Goal: Task Accomplishment & Management: Manage account settings

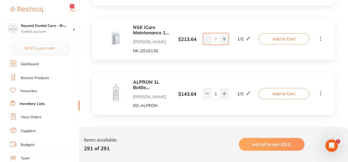
scroll to position [2507, 0]
click at [141, 27] on b "NSK iCare Maintenance 1 Litre Bottle" at bounding box center [152, 29] width 38 height 10
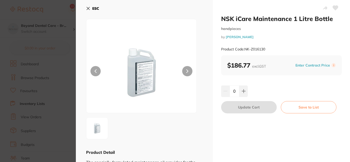
click at [89, 9] on icon at bounding box center [88, 8] width 4 height 4
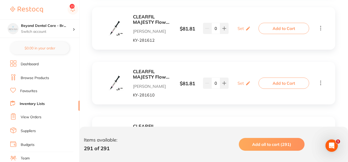
scroll to position [3071, 0]
click at [141, 20] on b "CLEARFIL MAJESTY Flow A3 Syringe 3.2g & 15 Needle tips" at bounding box center [152, 19] width 38 height 10
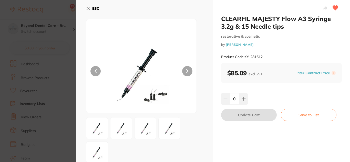
click at [90, 7] on icon at bounding box center [88, 8] width 4 height 4
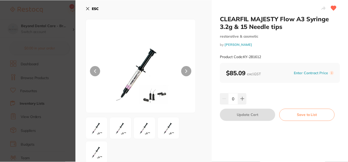
scroll to position [3071, 0]
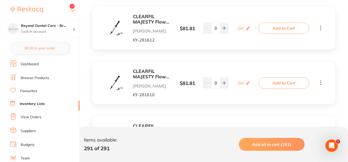
click at [156, 20] on b "CLEARFIL MAJESTY Flow A3 Syringe 3.2g & 15 Needle tips" at bounding box center [152, 19] width 38 height 10
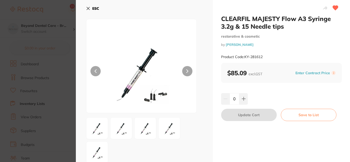
click at [87, 8] on icon at bounding box center [88, 8] width 4 height 4
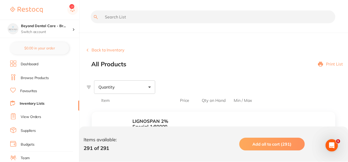
scroll to position [3071, 0]
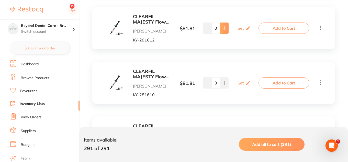
click at [227, 26] on button at bounding box center [224, 28] width 8 height 11
type input "1"
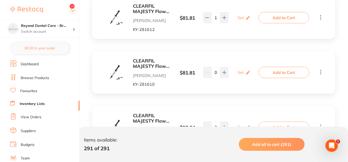
scroll to position [3082, 0]
click at [152, 64] on b "CLEARFIL MAJESTY Flow A1 Syringe 3.2g & 15 Needle tips" at bounding box center [152, 63] width 38 height 10
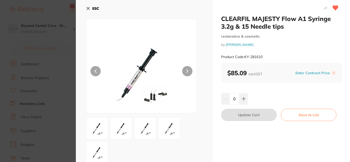
click at [89, 8] on icon at bounding box center [88, 8] width 4 height 4
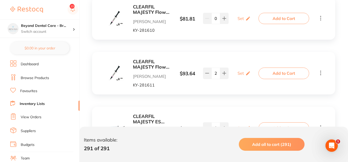
scroll to position [3136, 0]
click at [142, 65] on b "CLEARFIL MAJESTY Flow A2 Syringe 3.2g & 15 Needle tips" at bounding box center [152, 64] width 38 height 10
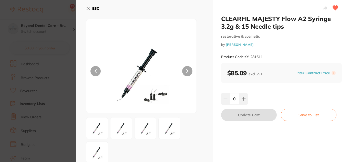
click at [90, 8] on icon at bounding box center [88, 8] width 4 height 4
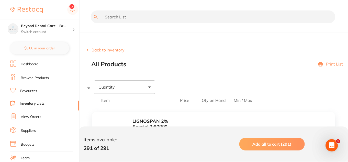
scroll to position [3136, 0]
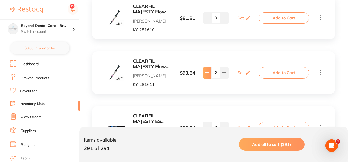
click at [209, 71] on icon at bounding box center [207, 73] width 4 height 4
type input "0"
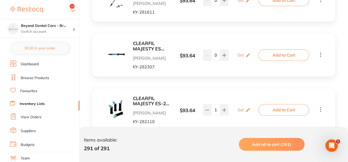
scroll to position [3210, 0]
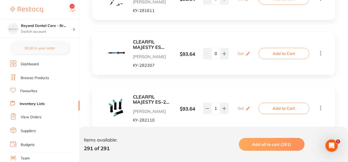
click at [140, 45] on b "CLEARFIL MAJESTY ES Flow B1 Syringe 2.7g" at bounding box center [152, 44] width 38 height 10
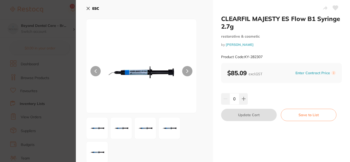
click at [89, 8] on icon at bounding box center [88, 8] width 4 height 4
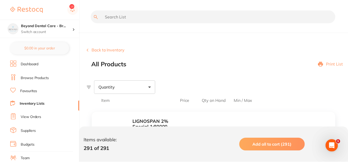
scroll to position [3210, 0]
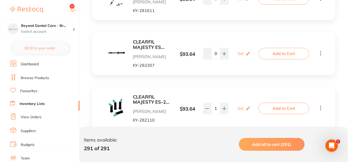
click at [31, 105] on link "Inventory Lists" at bounding box center [32, 103] width 25 height 5
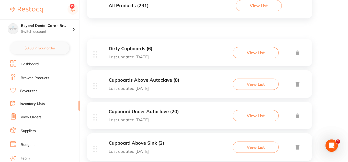
scroll to position [68, 0]
click at [248, 51] on button "View List" at bounding box center [256, 52] width 46 height 11
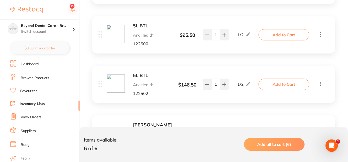
scroll to position [172, 0]
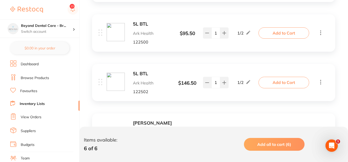
click at [144, 24] on b "5L BTL" at bounding box center [152, 24] width 38 height 5
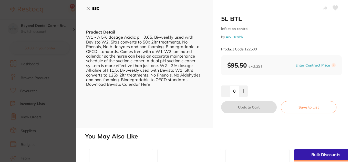
click at [89, 7] on icon at bounding box center [88, 8] width 4 height 4
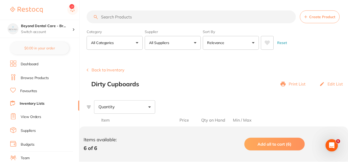
scroll to position [172, 0]
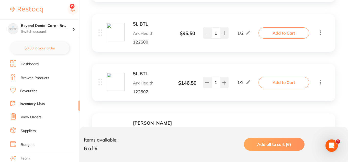
click at [140, 23] on b "5L BTL" at bounding box center [152, 24] width 38 height 5
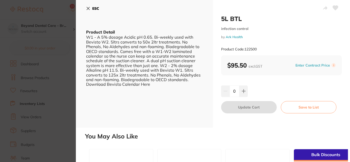
click at [90, 9] on icon at bounding box center [88, 8] width 4 height 4
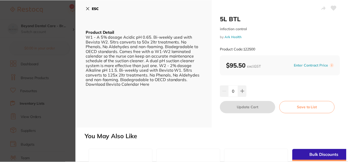
scroll to position [172, 0]
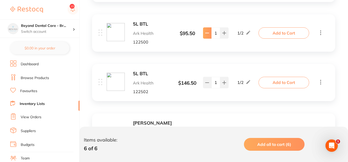
click at [206, 33] on icon at bounding box center [207, 33] width 4 height 4
type input "0"
click at [143, 73] on b "5L BTL" at bounding box center [152, 73] width 38 height 5
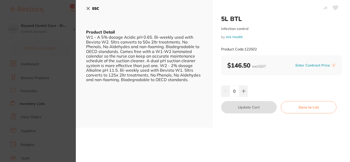
click at [88, 7] on icon at bounding box center [88, 8] width 4 height 4
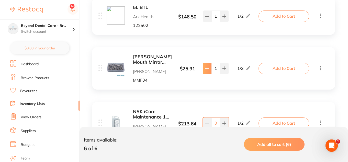
click at [206, 68] on icon at bounding box center [207, 68] width 4 height 4
type input "0"
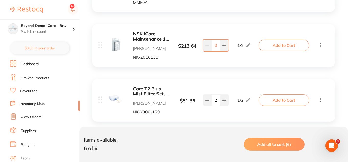
scroll to position [326, 0]
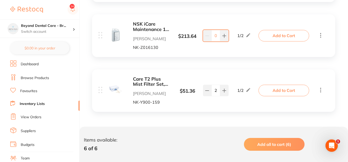
click at [143, 27] on b "NSK iCare Maintenance 1 Litre Bottle" at bounding box center [152, 27] width 38 height 10
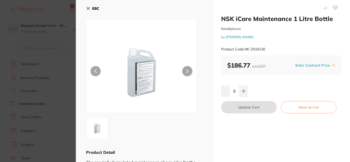
click at [86, 8] on icon at bounding box center [88, 8] width 4 height 4
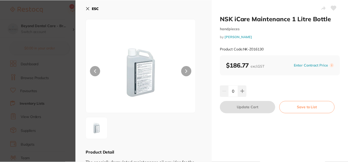
scroll to position [326, 0]
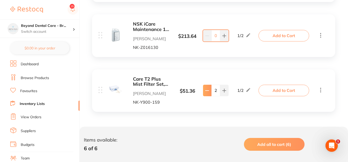
click at [207, 89] on icon at bounding box center [207, 91] width 4 height 4
type input "1"
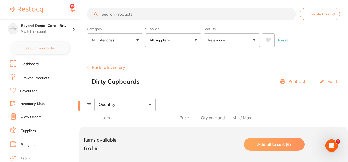
scroll to position [0, 0]
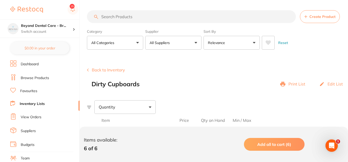
click at [107, 69] on button "Back to Inventory" at bounding box center [106, 70] width 38 height 5
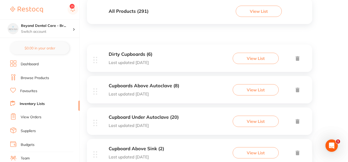
scroll to position [62, 0]
click at [153, 87] on h3 "Cupboards Above Autoclave (8)" at bounding box center [144, 85] width 71 height 5
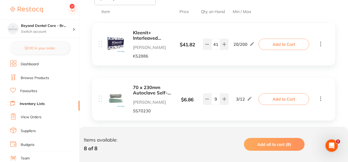
scroll to position [112, 0]
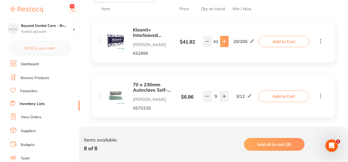
click at [227, 37] on button at bounding box center [224, 41] width 8 height 11
type input "42"
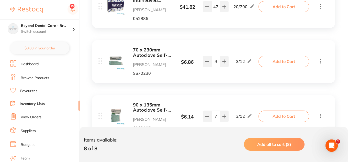
scroll to position [147, 0]
click at [208, 62] on icon at bounding box center [207, 61] width 4 height 4
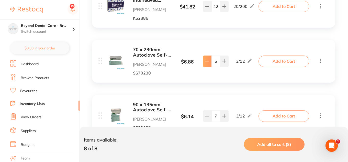
click at [208, 62] on icon at bounding box center [207, 61] width 4 height 4
type input "4"
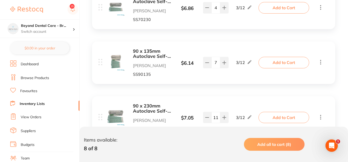
scroll to position [200, 0]
click at [208, 63] on icon at bounding box center [207, 62] width 4 height 4
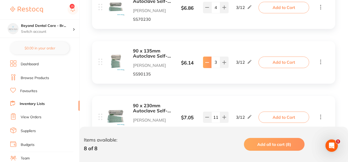
click at [208, 63] on icon at bounding box center [207, 62] width 4 height 4
click at [227, 62] on button at bounding box center [224, 62] width 8 height 11
type input "2"
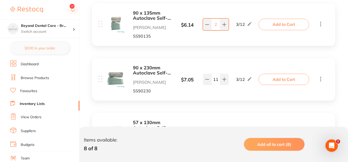
scroll to position [239, 0]
click at [205, 78] on icon at bounding box center [207, 79] width 4 height 4
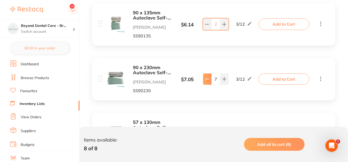
click at [205, 78] on icon at bounding box center [207, 79] width 4 height 4
click at [225, 77] on icon at bounding box center [225, 79] width 4 height 4
type input "5"
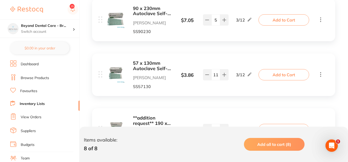
scroll to position [298, 0]
click at [211, 77] on button at bounding box center [207, 74] width 8 height 11
type input "9"
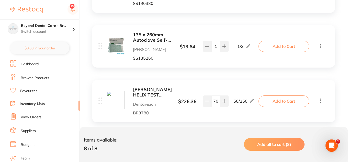
scroll to position [446, 0]
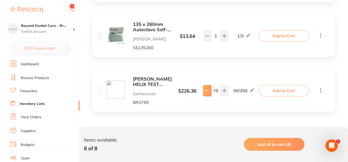
click at [207, 91] on icon at bounding box center [207, 91] width 3 height 0
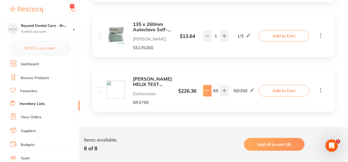
click at [207, 91] on icon at bounding box center [207, 91] width 3 height 0
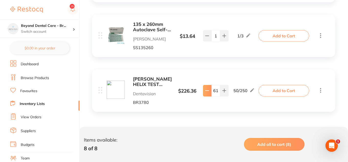
type input "60"
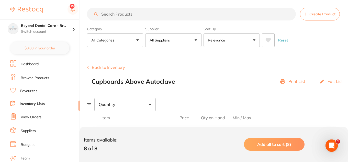
scroll to position [0, 0]
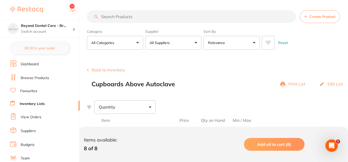
click at [104, 70] on button "Back to Inventory" at bounding box center [106, 70] width 38 height 5
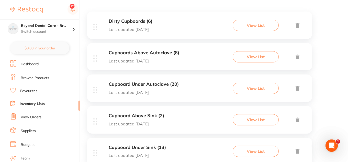
scroll to position [96, 0]
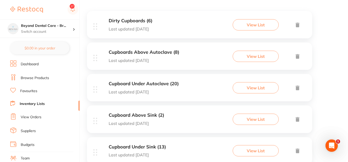
click at [157, 82] on h3 "Cupboard Under Autoclave (20)" at bounding box center [144, 83] width 70 height 5
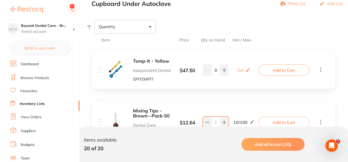
scroll to position [81, 0]
click at [224, 66] on button at bounding box center [224, 69] width 8 height 11
type input "2"
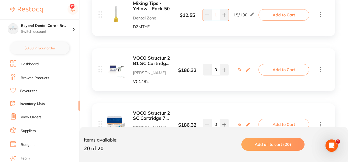
scroll to position [408, 0]
click at [149, 60] on b "VOCO Structur 2 B1 SC Cartridge Refills 75g" at bounding box center [152, 60] width 38 height 10
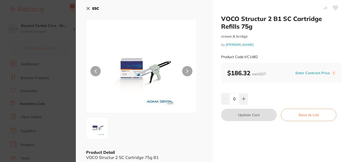
click at [89, 10] on icon at bounding box center [88, 8] width 4 height 4
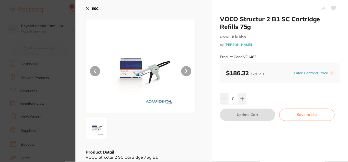
scroll to position [408, 0]
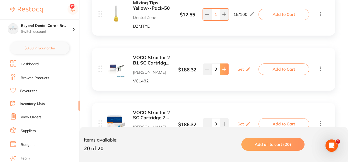
click at [226, 68] on icon at bounding box center [225, 69] width 4 height 4
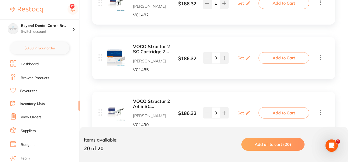
scroll to position [474, 0]
click at [154, 48] on b "VOCO Structur 2 SC Cartridge 75g BL" at bounding box center [152, 49] width 38 height 10
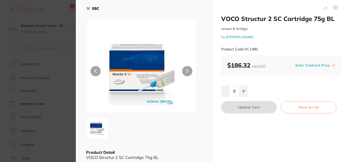
click at [87, 7] on icon at bounding box center [88, 8] width 4 height 4
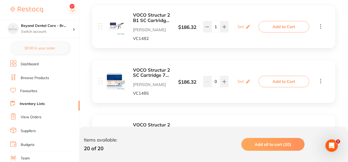
scroll to position [450, 0]
click at [209, 28] on icon at bounding box center [207, 27] width 4 height 4
type input "0"
click at [223, 83] on icon at bounding box center [225, 82] width 4 height 4
type input "1"
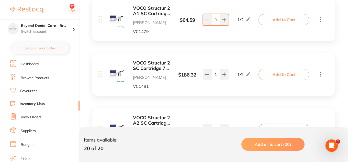
scroll to position [622, 0]
click at [155, 65] on b "VOCO Structur 2 SC Cartridge 75g A3" at bounding box center [152, 65] width 38 height 10
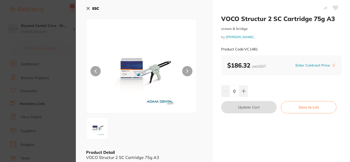
click at [88, 8] on icon at bounding box center [88, 8] width 4 height 4
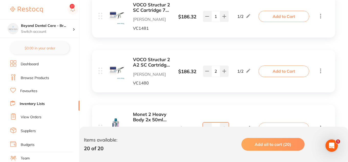
scroll to position [680, 0]
click at [210, 70] on button at bounding box center [207, 70] width 8 height 11
type input "1"
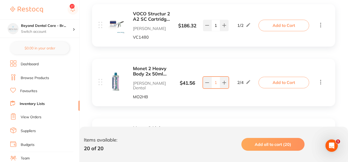
scroll to position [727, 0]
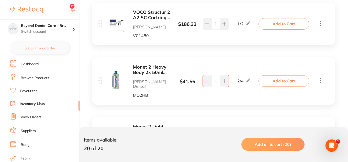
click at [150, 69] on b "Monet 2 Heavy Body 2x 50ml cart" at bounding box center [152, 70] width 38 height 10
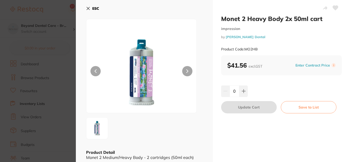
click at [89, 8] on icon at bounding box center [88, 8] width 4 height 4
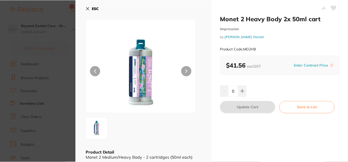
scroll to position [727, 0]
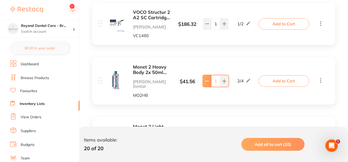
click at [209, 79] on icon at bounding box center [207, 81] width 4 height 4
type input "0"
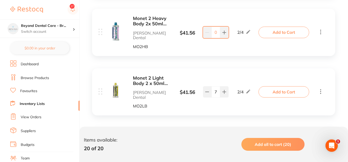
scroll to position [776, 0]
click at [208, 89] on icon at bounding box center [207, 91] width 4 height 4
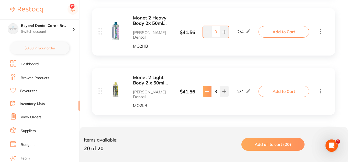
click at [208, 89] on icon at bounding box center [207, 91] width 4 height 4
type input "0"
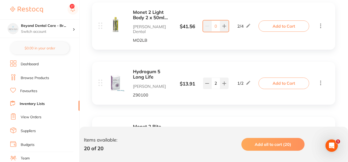
scroll to position [842, 0]
click at [208, 81] on icon at bounding box center [207, 83] width 4 height 4
type input "1"
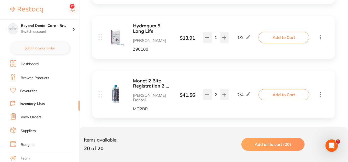
scroll to position [888, 0]
click at [204, 89] on button at bounding box center [207, 94] width 8 height 11
type input "0"
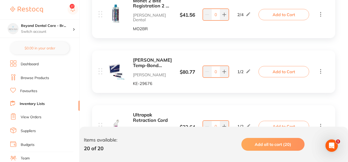
scroll to position [968, 0]
click at [227, 66] on button at bounding box center [224, 71] width 8 height 11
type input "1"
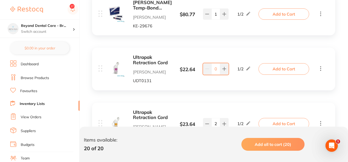
scroll to position [1025, 0]
click at [147, 55] on b "Ultrapak Retraction Cord" at bounding box center [152, 60] width 38 height 10
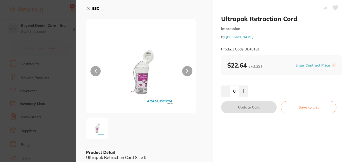
click at [86, 7] on div "ESC Product Detail Ultrapak Retraction Cord Size 0" at bounding box center [144, 82] width 137 height 164
click at [89, 10] on icon at bounding box center [88, 8] width 3 height 3
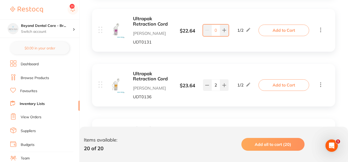
scroll to position [1065, 0]
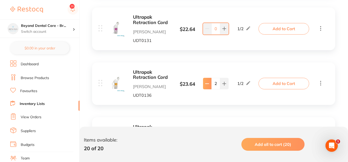
click at [208, 82] on icon at bounding box center [207, 84] width 4 height 4
type input "0"
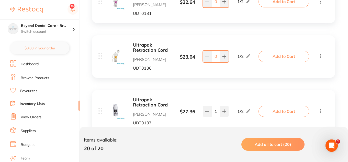
scroll to position [1099, 0]
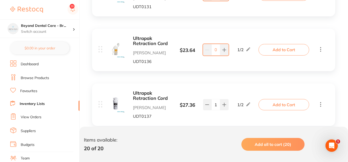
click at [144, 91] on b "Ultrapak Retraction Cord" at bounding box center [152, 96] width 38 height 10
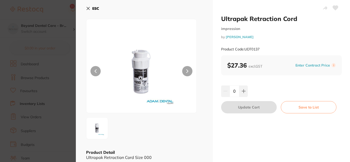
click at [87, 8] on icon at bounding box center [88, 8] width 3 height 3
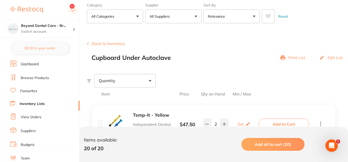
scroll to position [25, 0]
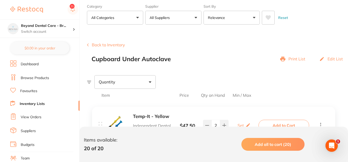
click at [112, 45] on button "Back to Inventory" at bounding box center [106, 45] width 38 height 5
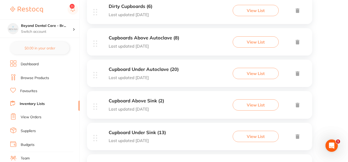
scroll to position [110, 0]
click at [151, 100] on h3 "Cupboard Above Sink (2)" at bounding box center [137, 100] width 56 height 5
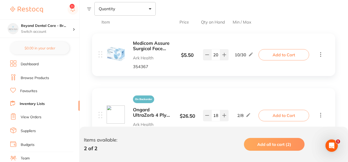
scroll to position [129, 0]
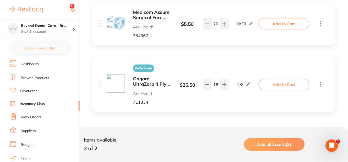
click at [143, 79] on b "Ongard UltraZorb 4 Ply Patient Bibs Purple" at bounding box center [152, 81] width 38 height 10
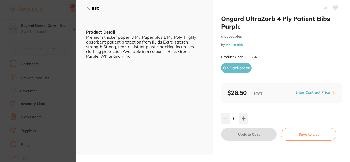
click at [91, 7] on button "ESC" at bounding box center [92, 8] width 13 height 9
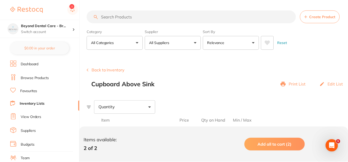
scroll to position [129, 0]
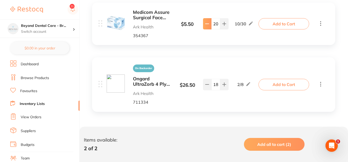
click at [205, 24] on icon at bounding box center [207, 24] width 4 height 4
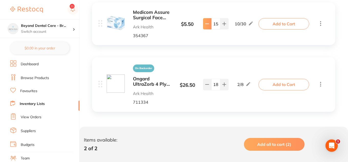
click at [205, 24] on icon at bounding box center [207, 24] width 4 height 4
type input "12"
click at [208, 86] on icon at bounding box center [207, 84] width 4 height 4
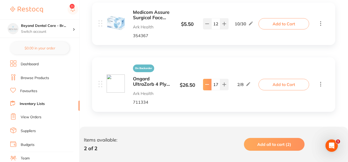
click at [208, 86] on icon at bounding box center [207, 84] width 4 height 4
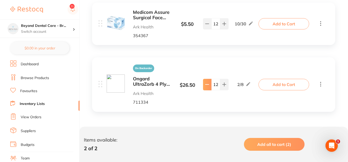
click at [208, 86] on icon at bounding box center [207, 84] width 4 height 4
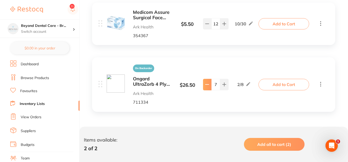
click at [208, 86] on icon at bounding box center [207, 84] width 4 height 4
type input "4"
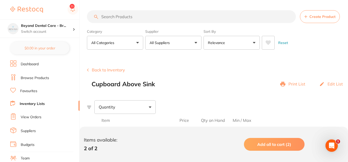
click at [121, 70] on button "Back to Inventory" at bounding box center [106, 70] width 38 height 5
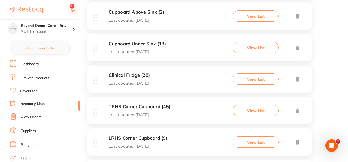
scroll to position [199, 0]
click at [137, 43] on h3 "Cupboard Under Sink (13)" at bounding box center [137, 43] width 57 height 5
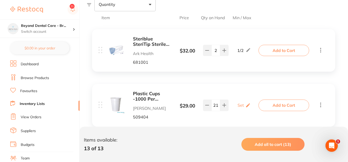
scroll to position [102, 0]
click at [207, 105] on icon at bounding box center [207, 105] width 4 height 4
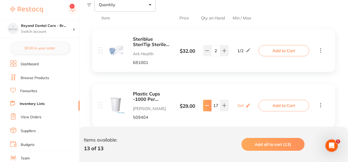
click at [207, 105] on icon at bounding box center [207, 105] width 4 height 4
click at [221, 104] on button at bounding box center [224, 105] width 8 height 11
click at [206, 103] on icon at bounding box center [207, 105] width 4 height 4
type input "16"
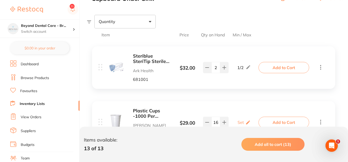
scroll to position [85, 0]
click at [206, 67] on icon at bounding box center [207, 68] width 4 height 4
type input "0"
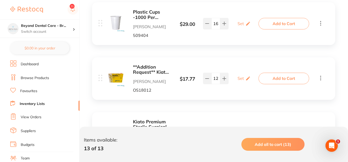
scroll to position [185, 0]
click at [151, 71] on b "**Addition Request** Kiato Premium Sterile Surgical Blades 100/pk | OS18012" at bounding box center [152, 69] width 38 height 10
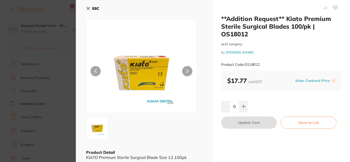
click at [85, 7] on div "ESC Product Detail KIATO Premium Sterile Surgical Blade Size 12 100pk" at bounding box center [144, 82] width 137 height 164
click at [89, 9] on icon at bounding box center [88, 8] width 3 height 3
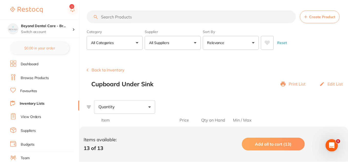
scroll to position [185, 0]
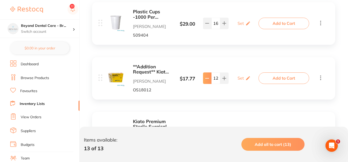
click at [207, 79] on icon at bounding box center [207, 78] width 4 height 4
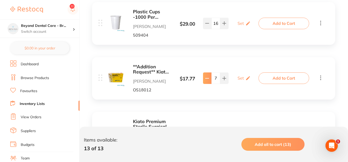
click at [207, 79] on icon at bounding box center [207, 78] width 4 height 4
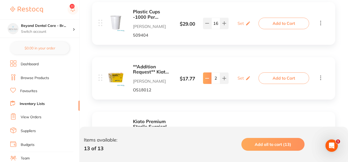
click at [207, 79] on icon at bounding box center [207, 78] width 4 height 4
type input "0"
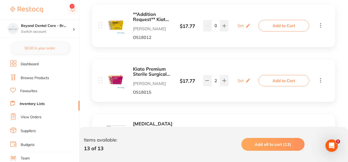
scroll to position [239, 0]
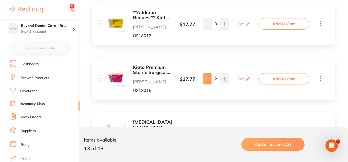
click at [206, 78] on icon at bounding box center [207, 79] width 4 height 4
type input "0"
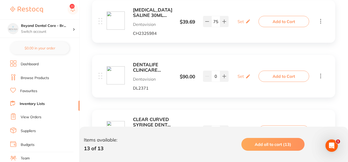
scroll to position [352, 0]
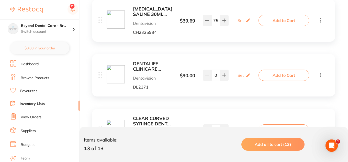
click at [139, 65] on b "DENTALIFE CLINICARE ALCOHOL FREE FLAT PACK (6 X 200)" at bounding box center [152, 66] width 38 height 10
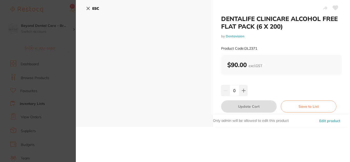
click at [87, 5] on button "ESC" at bounding box center [92, 8] width 13 height 9
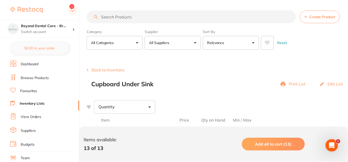
scroll to position [352, 0]
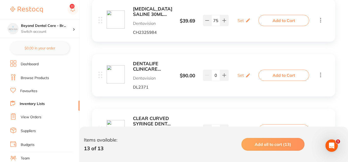
click at [149, 68] on b "DENTALIFE CLINICARE ALCOHOL FREE FLAT PACK (6 X 200)" at bounding box center [152, 66] width 38 height 10
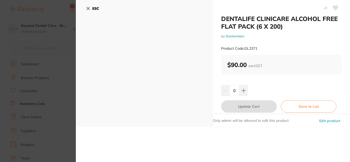
click at [89, 8] on icon at bounding box center [88, 8] width 4 height 4
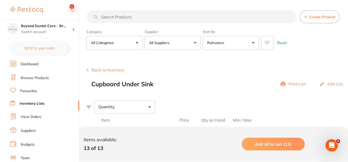
scroll to position [352, 0]
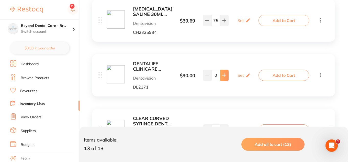
click at [225, 75] on icon at bounding box center [225, 75] width 4 height 4
type input "3"
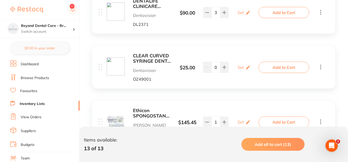
scroll to position [415, 0]
click at [225, 66] on icon at bounding box center [225, 67] width 4 height 4
type input "2"
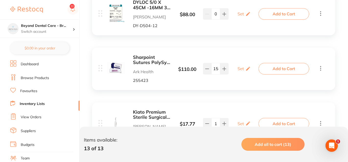
scroll to position [578, 0]
click at [208, 66] on button at bounding box center [207, 68] width 8 height 11
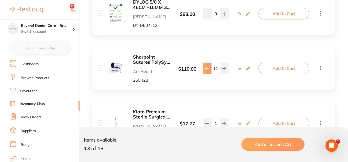
click at [208, 66] on button at bounding box center [207, 68] width 8 height 11
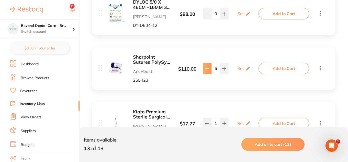
click at [208, 66] on button at bounding box center [207, 68] width 8 height 11
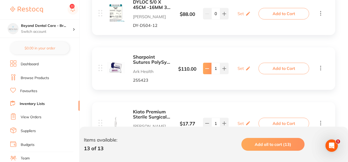
click at [208, 66] on button at bounding box center [207, 68] width 8 height 11
type input "0"
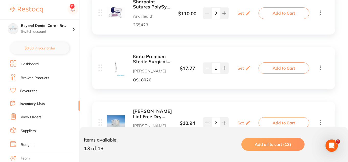
scroll to position [634, 0]
click at [150, 59] on b "Kiato Premium Sterile Surgical Blades 100/pk Size 15C" at bounding box center [152, 59] width 38 height 10
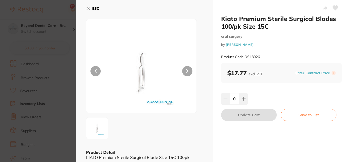
click at [87, 8] on icon at bounding box center [88, 8] width 4 height 4
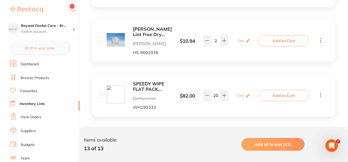
scroll to position [721, 0]
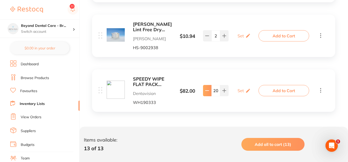
click at [208, 90] on icon at bounding box center [207, 91] width 4 height 4
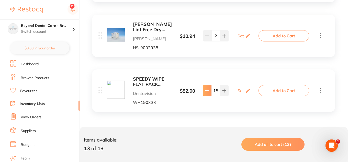
click at [208, 90] on icon at bounding box center [207, 91] width 4 height 4
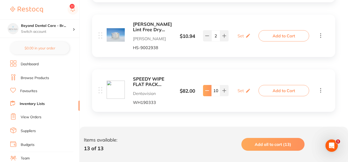
click at [208, 90] on icon at bounding box center [207, 91] width 4 height 4
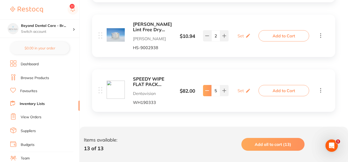
click at [208, 90] on icon at bounding box center [207, 91] width 4 height 4
click at [227, 90] on button at bounding box center [224, 90] width 8 height 11
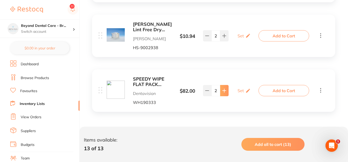
click at [227, 90] on button at bounding box center [224, 90] width 8 height 11
type input "3"
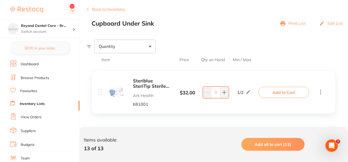
scroll to position [0, 0]
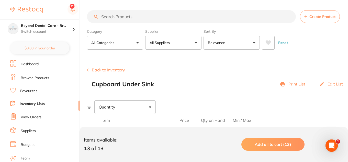
click at [111, 70] on button "Back to Inventory" at bounding box center [106, 70] width 38 height 5
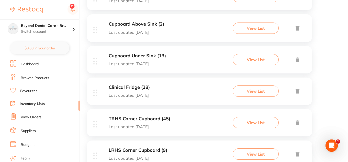
scroll to position [187, 0]
click at [137, 87] on h3 "Clinical Fridge (28)" at bounding box center [129, 86] width 41 height 5
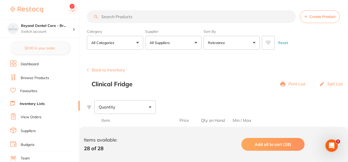
click at [110, 70] on button "Back to Inventory" at bounding box center [106, 70] width 38 height 5
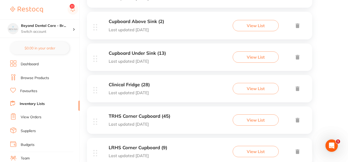
scroll to position [202, 0]
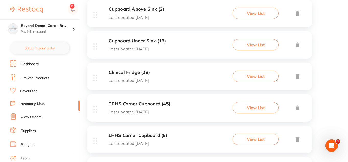
click at [140, 73] on h3 "Clinical Fridge (28)" at bounding box center [129, 72] width 41 height 5
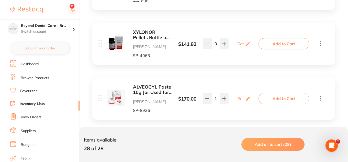
scroll to position [382, 0]
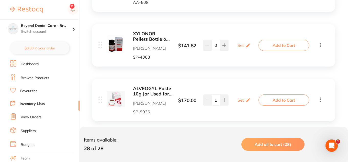
click at [323, 46] on icon at bounding box center [321, 45] width 6 height 6
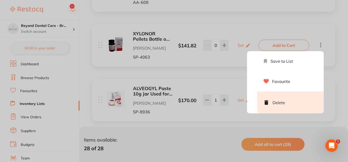
click at [285, 104] on li "Delete" at bounding box center [291, 103] width 67 height 22
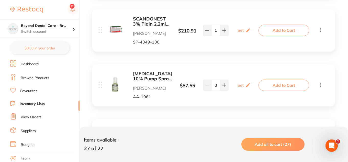
scroll to position [233, 0]
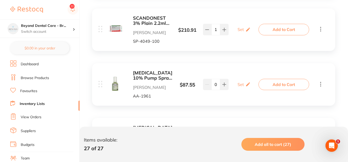
click at [322, 85] on icon at bounding box center [321, 84] width 6 height 6
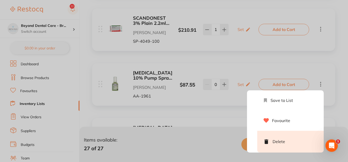
click at [283, 140] on li "Delete" at bounding box center [291, 142] width 67 height 22
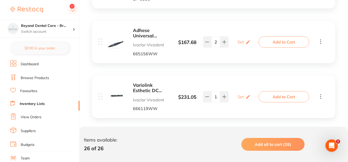
scroll to position [386, 0]
click at [207, 41] on icon at bounding box center [207, 42] width 4 height 4
type input "1"
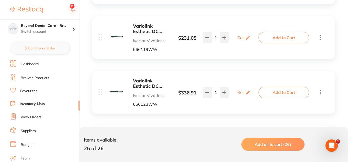
scroll to position [445, 0]
click at [160, 80] on b "Variolink Esthetic DC Neutral 9g" at bounding box center [152, 83] width 38 height 10
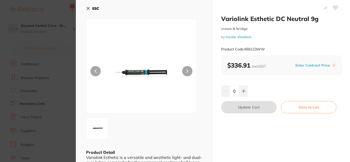
click at [89, 7] on icon at bounding box center [88, 8] width 4 height 4
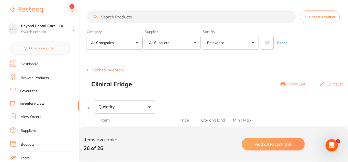
scroll to position [445, 0]
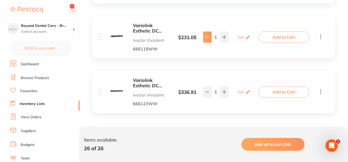
click at [206, 37] on icon at bounding box center [207, 37] width 3 height 0
type input "0"
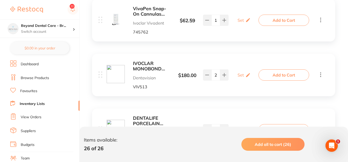
scroll to position [736, 0]
click at [208, 19] on icon at bounding box center [207, 20] width 4 height 4
click at [226, 17] on button at bounding box center [224, 19] width 8 height 11
type input "1"
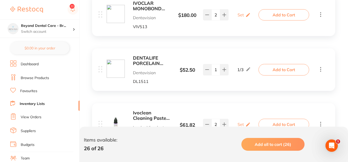
scroll to position [797, 0]
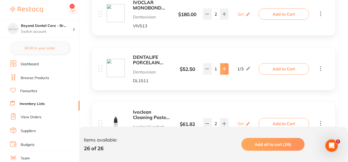
click at [223, 66] on button at bounding box center [224, 68] width 8 height 11
type input "4"
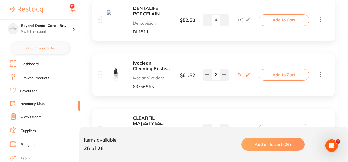
scroll to position [846, 0]
click at [206, 75] on icon at bounding box center [207, 74] width 4 height 4
click at [223, 75] on icon at bounding box center [225, 74] width 4 height 4
type input "2"
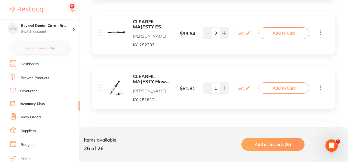
scroll to position [943, 0]
click at [144, 24] on b "CLEARFIL MAJESTY ES Flow B1 Syringe 2.7g" at bounding box center [152, 24] width 38 height 10
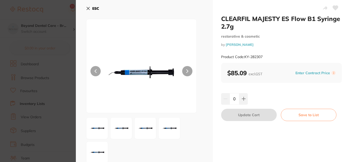
click at [87, 7] on icon at bounding box center [88, 8] width 3 height 3
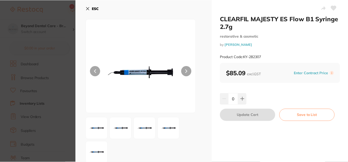
scroll to position [943, 0]
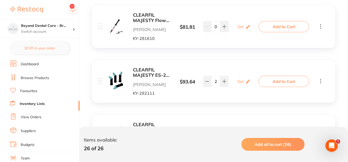
scroll to position [1114, 0]
click at [143, 67] on b "CLEARFIL MAJESTY ES-2 A2 Classic PLT Tip 0.25g x 20" at bounding box center [152, 72] width 38 height 10
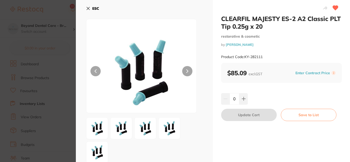
click at [91, 9] on button "ESC" at bounding box center [92, 8] width 13 height 9
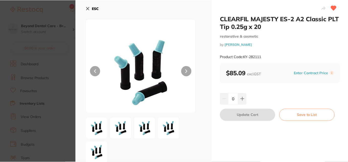
scroll to position [1114, 0]
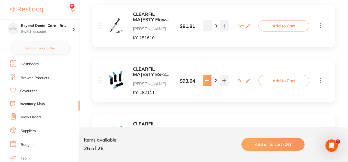
click at [207, 82] on icon at bounding box center [207, 81] width 4 height 4
type input "1"
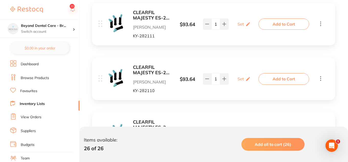
scroll to position [1171, 0]
click at [144, 69] on b "CLEARFIL MAJESTY ES-2 A1 Classic PLT Tip 0.25g x 20" at bounding box center [152, 69] width 38 height 10
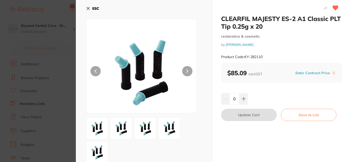
click at [93, 8] on b "ESC" at bounding box center [95, 8] width 7 height 5
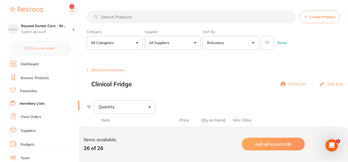
scroll to position [1171, 0]
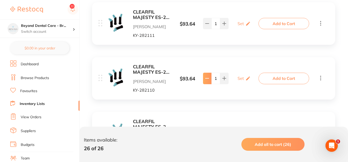
click at [206, 78] on icon at bounding box center [207, 78] width 3 height 0
type input "0"
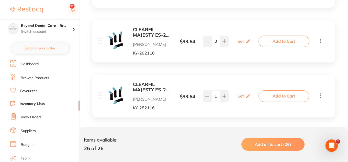
scroll to position [1227, 0]
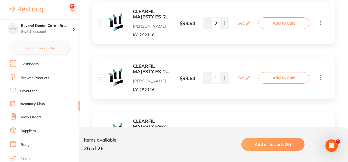
click at [147, 68] on b "CLEARFIL MAJESTY ES-2 B1 Classic PLT Tip 0.25g x 20" at bounding box center [152, 69] width 38 height 10
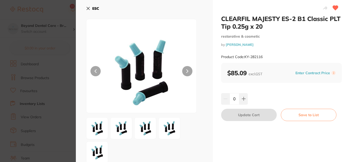
click at [90, 6] on button "ESC" at bounding box center [92, 8] width 13 height 9
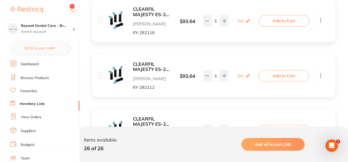
scroll to position [1285, 0]
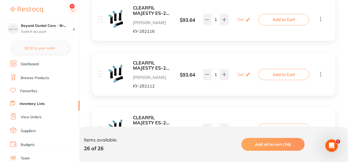
click at [155, 68] on b "CLEARFIL MAJESTY ES-2 A3 Classic PLT Tip 0.25g x 20" at bounding box center [152, 65] width 38 height 10
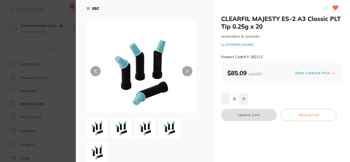
click at [93, 6] on b "ESC" at bounding box center [95, 8] width 7 height 5
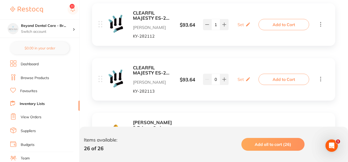
scroll to position [1337, 0]
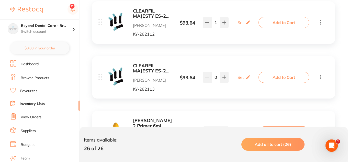
click at [154, 66] on b "CLEARFIL MAJESTY ES-2 A3.5 Classic PLT Tip 0.25g x 20" at bounding box center [152, 68] width 38 height 10
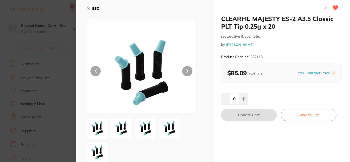
click at [89, 7] on icon at bounding box center [88, 8] width 4 height 4
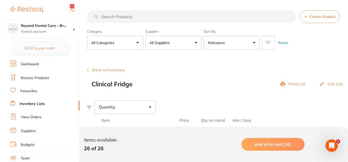
click at [116, 69] on button "Back to Inventory" at bounding box center [106, 70] width 38 height 5
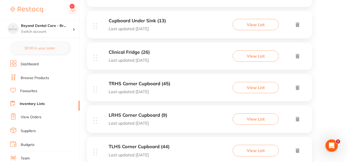
scroll to position [222, 0]
click at [147, 82] on h3 "TRHS Corner Cupboard (45)" at bounding box center [140, 83] width 62 height 5
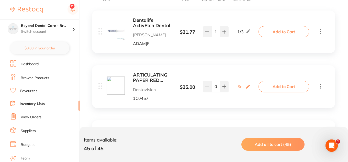
scroll to position [121, 0]
click at [162, 76] on b "ARTICULATING PAPER RED 30MICRONS (10 BOOKS X40)" at bounding box center [152, 78] width 38 height 10
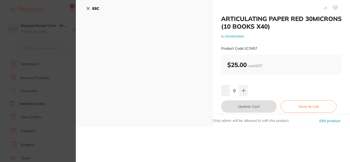
click at [87, 9] on icon at bounding box center [88, 8] width 4 height 4
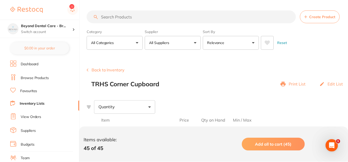
scroll to position [121, 0]
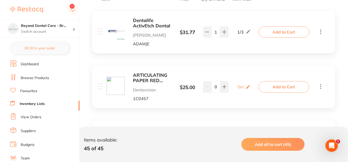
click at [320, 88] on icon at bounding box center [321, 86] width 6 height 6
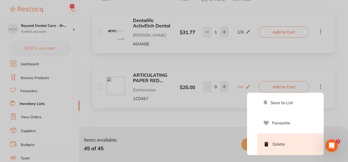
click at [291, 148] on li "Delete" at bounding box center [291, 144] width 67 height 22
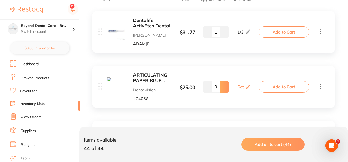
click at [224, 89] on button at bounding box center [224, 86] width 8 height 11
type input "1"
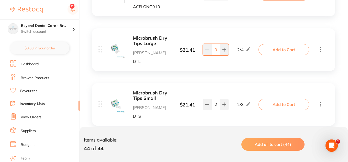
scroll to position [433, 0]
click at [223, 48] on icon at bounding box center [225, 49] width 4 height 4
type input "1"
click at [206, 105] on icon at bounding box center [207, 104] width 4 height 4
type input "1"
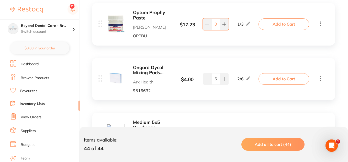
scroll to position [571, 0]
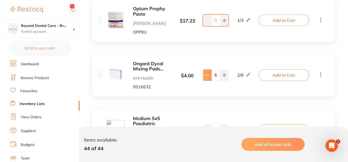
click at [205, 75] on button at bounding box center [207, 74] width 8 height 11
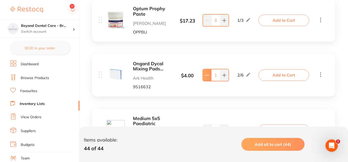
click at [205, 75] on button at bounding box center [207, 74] width 8 height 11
click at [224, 75] on icon at bounding box center [224, 74] width 3 height 3
type input "1"
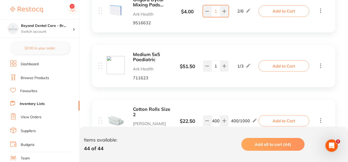
scroll to position [637, 0]
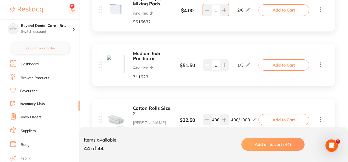
click at [140, 56] on b "Medium 5x5 Paediatric" at bounding box center [152, 56] width 38 height 10
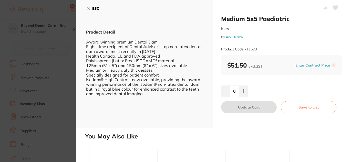
click at [91, 10] on button "ESC" at bounding box center [92, 8] width 13 height 9
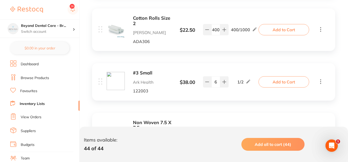
scroll to position [727, 0]
click at [143, 74] on b "#3 Small" at bounding box center [152, 72] width 38 height 5
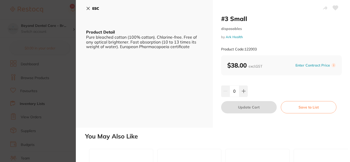
click at [89, 7] on icon at bounding box center [88, 8] width 3 height 3
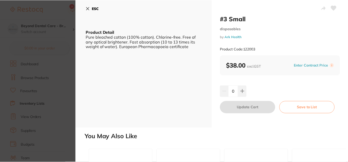
scroll to position [727, 0]
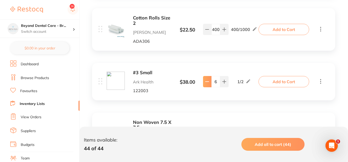
click at [206, 82] on icon at bounding box center [207, 82] width 4 height 4
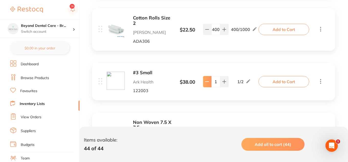
click at [206, 82] on icon at bounding box center [207, 82] width 4 height 4
type input "0"
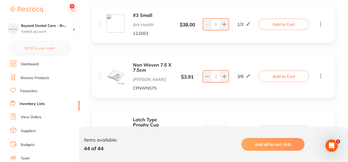
scroll to position [785, 0]
click at [222, 73] on button at bounding box center [224, 75] width 8 height 11
type input "4"
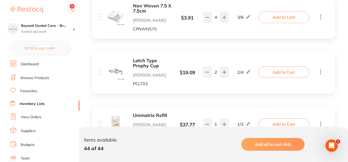
scroll to position [844, 0]
click at [221, 73] on button at bounding box center [224, 71] width 8 height 11
type input "3"
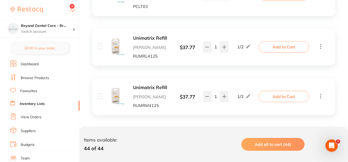
scroll to position [918, 0]
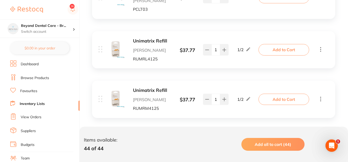
click at [145, 40] on b "Unimatrix Refill" at bounding box center [152, 40] width 38 height 5
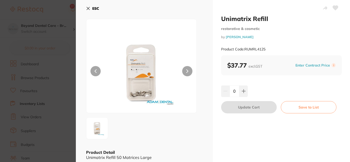
click at [189, 70] on button at bounding box center [187, 71] width 10 height 10
click at [89, 9] on icon at bounding box center [88, 8] width 3 height 3
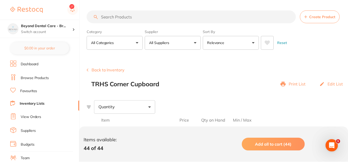
scroll to position [918, 0]
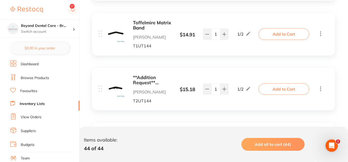
scroll to position [1195, 0]
click at [207, 32] on icon at bounding box center [207, 34] width 4 height 4
type input "0"
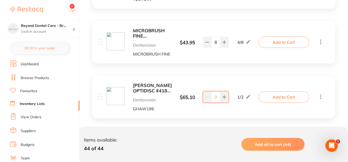
scroll to position [1296, 0]
click at [207, 42] on icon at bounding box center [207, 42] width 3 height 0
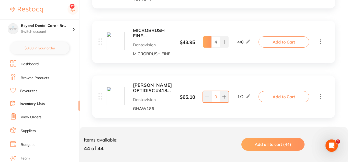
click at [207, 42] on icon at bounding box center [207, 42] width 3 height 0
type input "3"
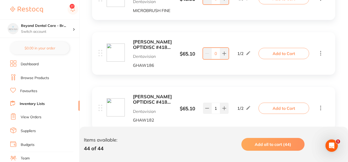
scroll to position [1340, 0]
click at [157, 44] on b "[PERSON_NAME] OPTIDISC #4186 EXTRA FINE YELLOW 12.6MM (100)" at bounding box center [152, 44] width 39 height 10
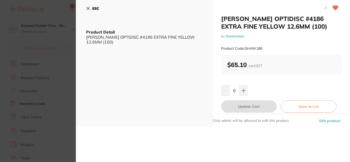
click at [87, 8] on icon at bounding box center [88, 8] width 4 height 4
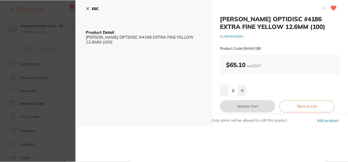
scroll to position [1340, 0]
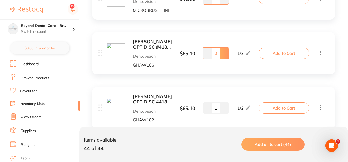
click at [224, 54] on icon at bounding box center [224, 52] width 3 height 3
type input "1"
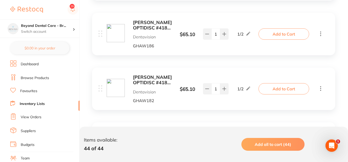
scroll to position [1359, 0]
click at [160, 83] on b "[PERSON_NAME] OPTIDISC #4182 FINE ORANGE 9.6MM (100)" at bounding box center [152, 80] width 39 height 10
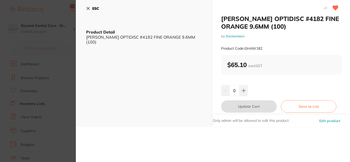
click at [90, 8] on icon at bounding box center [88, 8] width 4 height 4
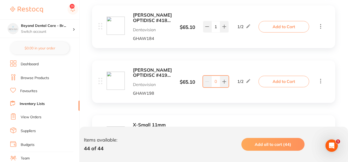
scroll to position [1477, 0]
click at [157, 71] on b "[PERSON_NAME] OPTIDISC #4198 EXTRA COARSE DARK RED 12.6MM (80)" at bounding box center [152, 72] width 39 height 10
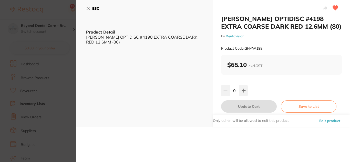
click at [90, 9] on icon at bounding box center [88, 8] width 4 height 4
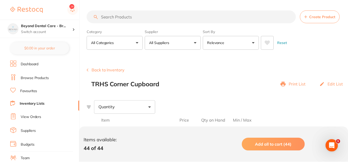
scroll to position [1477, 0]
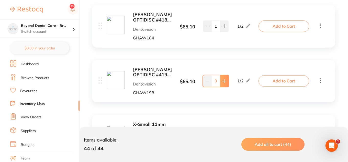
click at [223, 79] on icon at bounding box center [225, 81] width 4 height 4
type input "1"
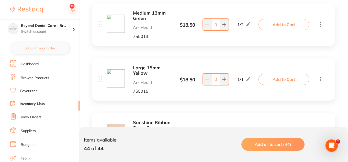
scroll to position [1698, 0]
click at [223, 81] on icon at bounding box center [225, 79] width 4 height 4
type input "1"
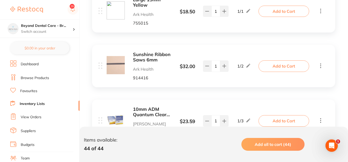
scroll to position [1766, 0]
click at [208, 67] on icon at bounding box center [207, 66] width 4 height 4
type input "0"
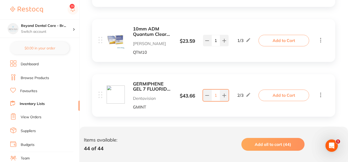
scroll to position [1847, 0]
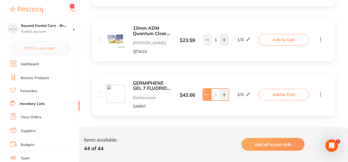
click at [205, 94] on button at bounding box center [207, 94] width 8 height 11
type input "0"
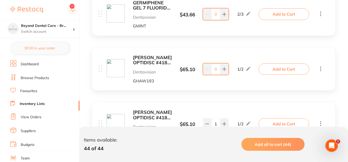
scroll to position [1928, 0]
click at [151, 59] on b "[PERSON_NAME] OPTIDISC #4183 EXTRA FINE YELLOW 9.6MM (100)" at bounding box center [152, 60] width 39 height 10
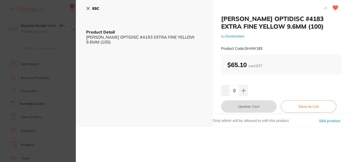
click at [86, 7] on div "ESC Product Detail KERR OPTIDISC #4183 EXTRA FINE YELLOW 9.6MM (100)" at bounding box center [144, 63] width 137 height 127
click at [89, 8] on icon at bounding box center [88, 8] width 4 height 4
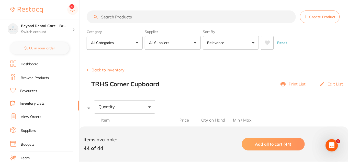
scroll to position [1928, 0]
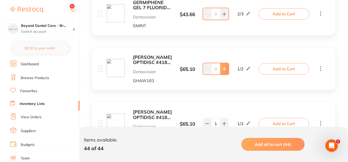
click at [224, 69] on icon at bounding box center [224, 68] width 3 height 3
type input "1"
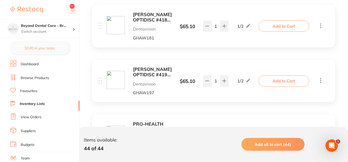
scroll to position [2079, 0]
click at [148, 71] on b "[PERSON_NAME] OPTIDISC #4197 EXTRA COARSE DARK RED 9.6MM (80)" at bounding box center [152, 73] width 39 height 10
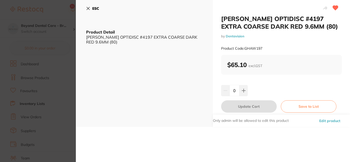
click at [86, 8] on icon at bounding box center [88, 8] width 4 height 4
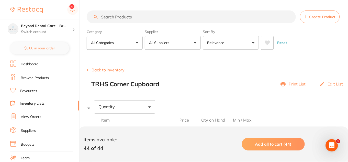
scroll to position [2079, 0]
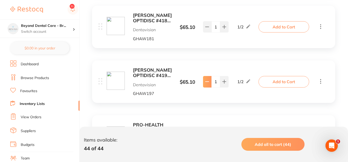
click at [205, 85] on button at bounding box center [207, 81] width 8 height 11
type input "0"
click at [149, 21] on b "[PERSON_NAME] OPTIDISC #4181 COARSE MEDIUM RED 9.6MM (100)" at bounding box center [152, 18] width 39 height 10
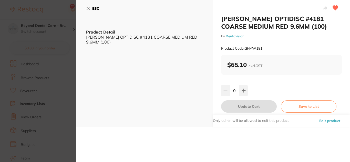
click at [87, 7] on icon at bounding box center [88, 8] width 3 height 3
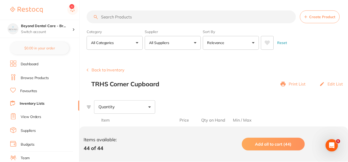
scroll to position [2079, 0]
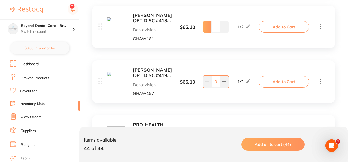
click at [206, 26] on icon at bounding box center [207, 27] width 4 height 4
type input "0"
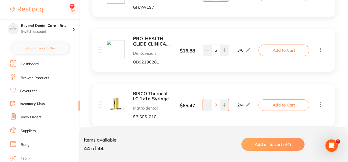
scroll to position [2166, 0]
click at [151, 41] on b "PRO-HEALTH GLIDE CLINICAL FLOSS 40M (1) x 6" at bounding box center [152, 41] width 38 height 10
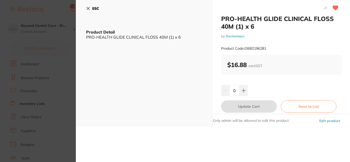
click at [89, 10] on icon at bounding box center [88, 8] width 3 height 3
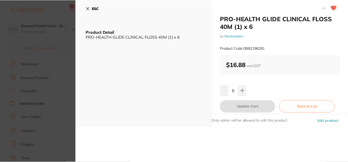
scroll to position [2166, 0]
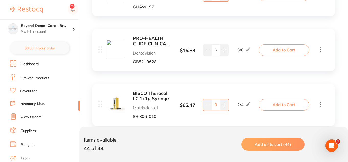
click at [153, 37] on b "PRO-HEALTH GLIDE CLINICAL FLOSS 40M (1) x 6" at bounding box center [152, 41] width 38 height 10
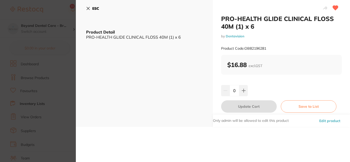
click at [85, 8] on div "ESC Product Detail PRO-HEALTH GLIDE CLINICAL FLOSS 40M (1) x 6" at bounding box center [144, 63] width 137 height 127
click at [88, 8] on icon at bounding box center [88, 8] width 3 height 3
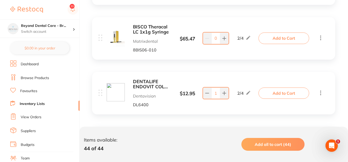
scroll to position [2232, 0]
click at [223, 39] on icon at bounding box center [224, 38] width 3 height 3
type input "2"
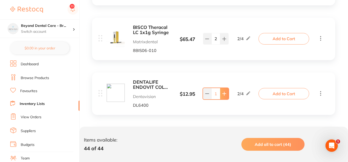
click at [224, 90] on button at bounding box center [224, 93] width 8 height 11
type input "2"
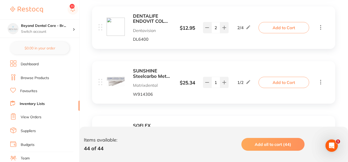
scroll to position [2306, 0]
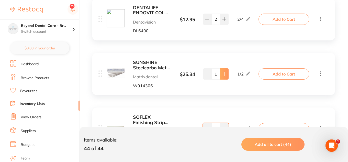
click at [224, 75] on icon at bounding box center [225, 74] width 4 height 4
type input "2"
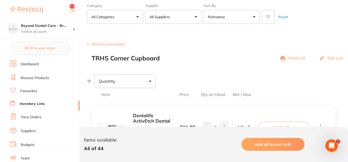
scroll to position [0, 0]
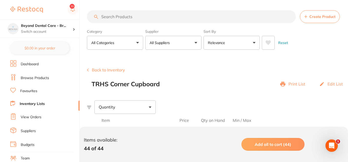
click at [105, 70] on button "Back to Inventory" at bounding box center [106, 70] width 38 height 5
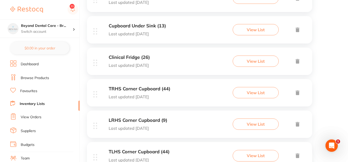
scroll to position [223, 0]
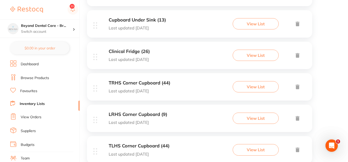
click at [135, 117] on div "LRHS Corner Cupboard (9) Last updated 33 days ago" at bounding box center [138, 118] width 59 height 13
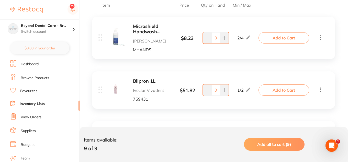
scroll to position [117, 0]
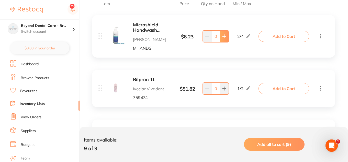
click at [225, 37] on icon at bounding box center [225, 36] width 4 height 4
type input "2"
click at [227, 87] on button at bounding box center [224, 88] width 8 height 11
type input "1"
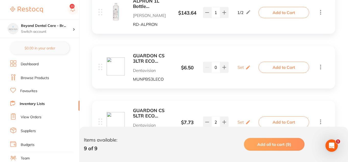
scroll to position [300, 0]
click at [149, 55] on b "GUARDON CS 3LTR ECO SHARPS CONTAINER" at bounding box center [152, 58] width 38 height 10
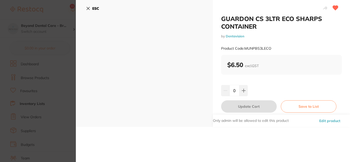
click at [87, 7] on icon at bounding box center [88, 8] width 4 height 4
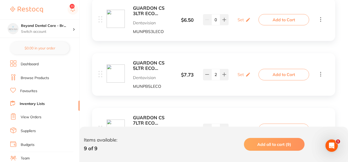
scroll to position [348, 0]
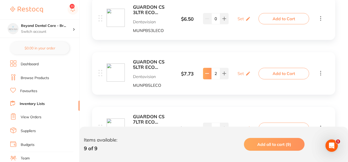
click at [206, 73] on icon at bounding box center [207, 73] width 4 height 4
type input "1"
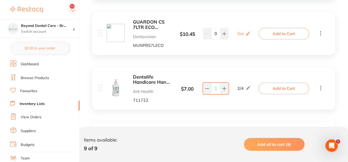
scroll to position [445, 0]
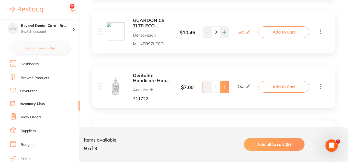
click at [224, 85] on icon at bounding box center [225, 87] width 4 height 4
type input "5"
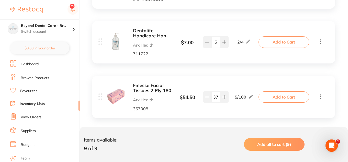
scroll to position [496, 0]
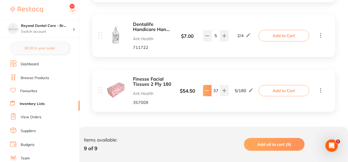
click at [208, 91] on icon at bounding box center [207, 91] width 4 height 4
type input "36"
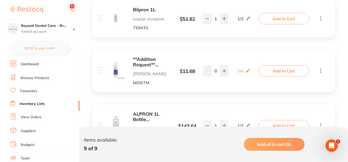
scroll to position [0, 0]
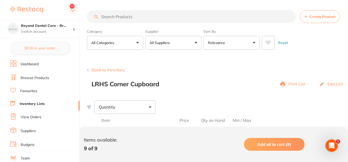
click at [114, 69] on button "Back to Inventory" at bounding box center [106, 70] width 38 height 5
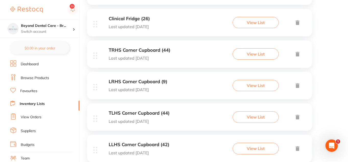
scroll to position [256, 0]
click at [144, 115] on h3 "TLHS Corner Cupboard (44)" at bounding box center [139, 112] width 61 height 5
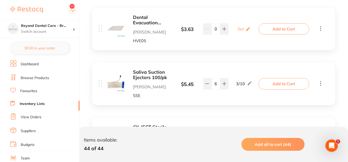
scroll to position [125, 0]
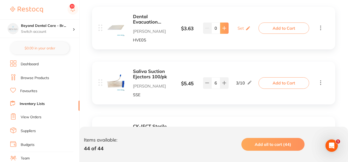
click at [223, 31] on button at bounding box center [224, 28] width 8 height 11
type input "2"
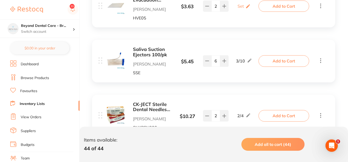
scroll to position [147, 0]
click at [207, 62] on icon at bounding box center [207, 61] width 4 height 4
type input "3"
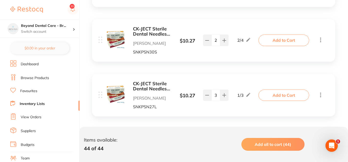
scroll to position [223, 0]
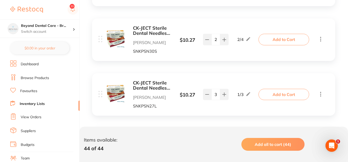
click at [146, 30] on b "CK-JECT Sterile Dental Needles 30 Gauge Short .3 x 21mm" at bounding box center [152, 31] width 38 height 10
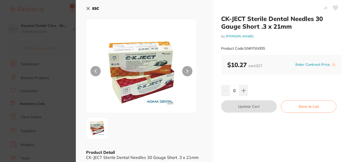
click at [87, 8] on icon at bounding box center [88, 8] width 4 height 4
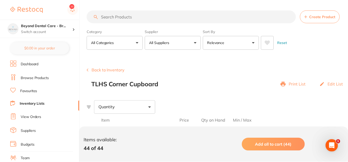
scroll to position [223, 0]
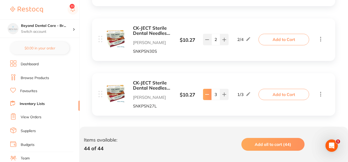
click at [205, 94] on icon at bounding box center [207, 94] width 4 height 4
type input "2"
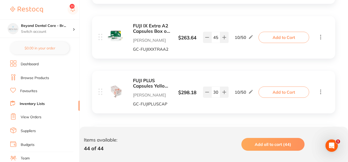
scroll to position [335, 0]
click at [209, 41] on button at bounding box center [207, 36] width 8 height 11
click at [223, 36] on icon at bounding box center [225, 37] width 4 height 4
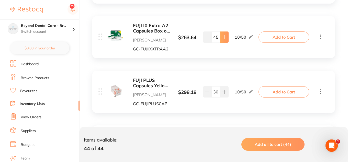
click at [223, 36] on icon at bounding box center [225, 37] width 4 height 4
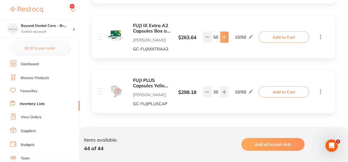
click at [223, 36] on icon at bounding box center [225, 37] width 4 height 4
type input "51"
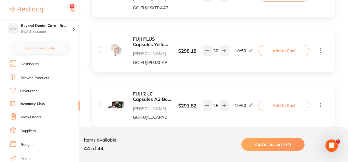
scroll to position [378, 0]
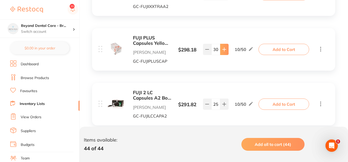
click at [226, 50] on icon at bounding box center [225, 49] width 4 height 4
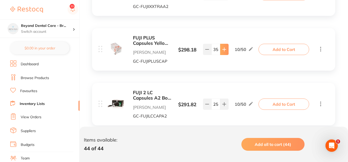
click at [226, 50] on icon at bounding box center [225, 49] width 4 height 4
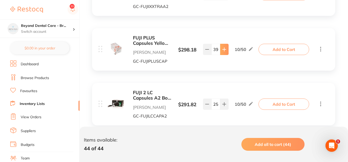
type input "40"
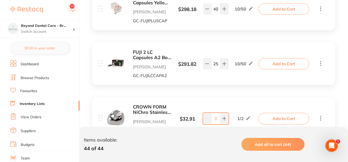
scroll to position [419, 0]
click at [225, 65] on icon at bounding box center [225, 63] width 4 height 4
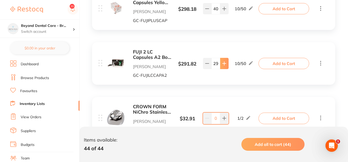
click at [225, 65] on icon at bounding box center [225, 63] width 4 height 4
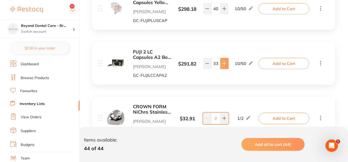
type input "34"
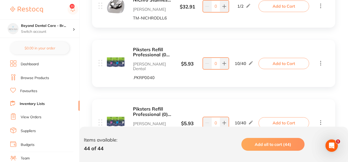
scroll to position [2013, 0]
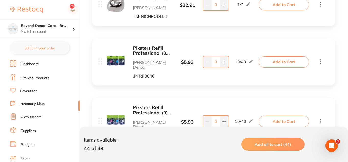
click at [151, 50] on b "Piksters Refill Professional (00) Pink 40pk" at bounding box center [152, 51] width 38 height 10
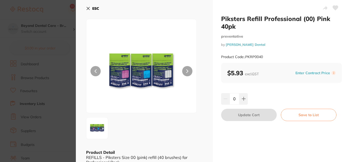
click at [87, 9] on icon at bounding box center [88, 8] width 4 height 4
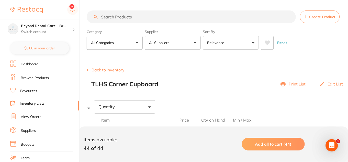
scroll to position [2013, 0]
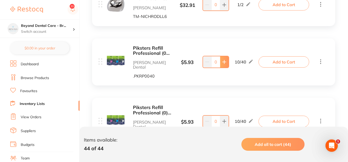
click at [226, 62] on button at bounding box center [224, 61] width 8 height 11
type input "1"
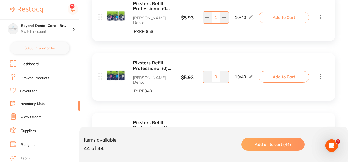
scroll to position [2058, 0]
click at [157, 60] on b "Piksters Refill Professional (0) Silver 40pk" at bounding box center [152, 65] width 38 height 10
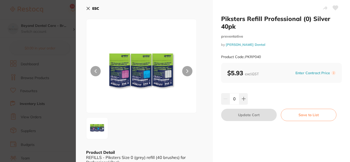
click at [88, 8] on icon at bounding box center [88, 8] width 3 height 3
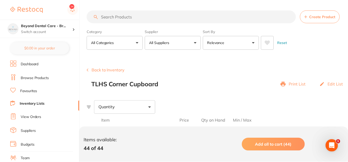
scroll to position [2058, 0]
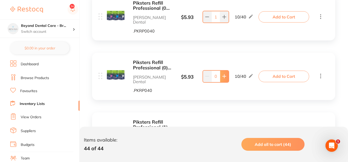
click at [224, 74] on icon at bounding box center [225, 76] width 4 height 4
type input "1"
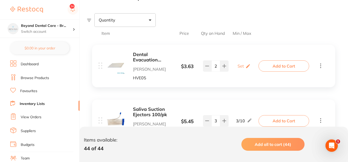
scroll to position [0, 0]
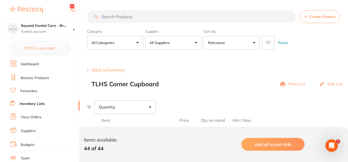
click at [114, 72] on button "Back to Inventory" at bounding box center [106, 70] width 38 height 5
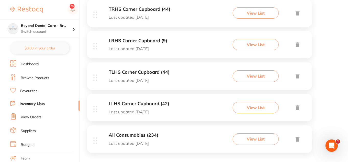
scroll to position [297, 0]
click at [144, 102] on h3 "LLHS Corner Cupboard (42)" at bounding box center [139, 103] width 61 height 5
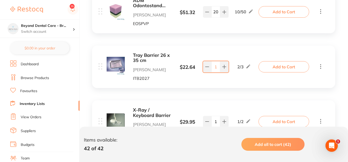
scroll to position [250, 0]
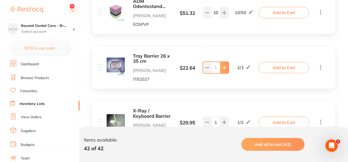
click at [226, 68] on icon at bounding box center [225, 68] width 4 height 4
type input "3"
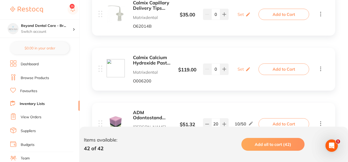
scroll to position [0, 0]
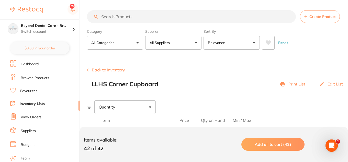
click at [120, 71] on button "Back to Inventory" at bounding box center [106, 70] width 38 height 5
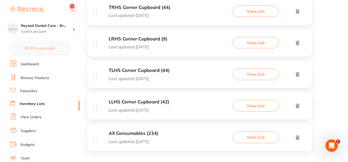
scroll to position [301, 0]
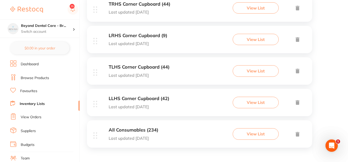
click at [125, 130] on h3 "All Consumables (234)" at bounding box center [134, 130] width 50 height 5
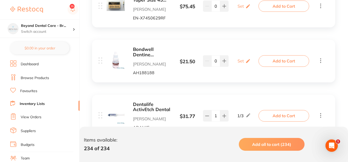
scroll to position [147, 0]
click at [146, 48] on b "Bondwell Dentine Conditioner" at bounding box center [152, 52] width 38 height 10
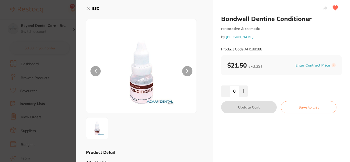
click at [88, 8] on icon at bounding box center [88, 8] width 3 height 3
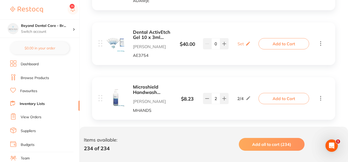
scroll to position [274, 0]
click at [225, 43] on icon at bounding box center [224, 43] width 3 height 3
type input "1"
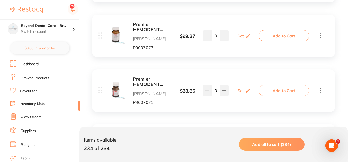
scroll to position [392, 0]
click at [149, 81] on b "Premier HEMODENT Liquid" at bounding box center [152, 81] width 38 height 10
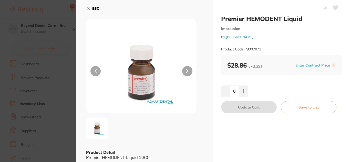
click at [89, 8] on icon at bounding box center [88, 8] width 4 height 4
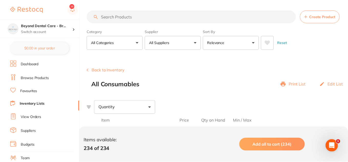
scroll to position [392, 0]
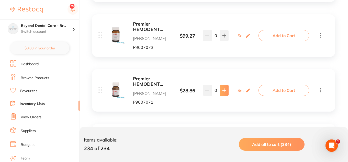
click at [228, 91] on button at bounding box center [224, 90] width 8 height 11
type input "1"
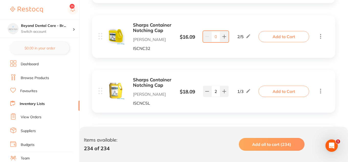
scroll to position [1761, 0]
click at [152, 26] on b "Sharps Container Notching Cap" at bounding box center [152, 28] width 38 height 10
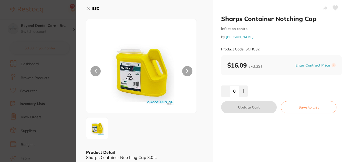
click at [89, 7] on icon at bounding box center [88, 8] width 3 height 3
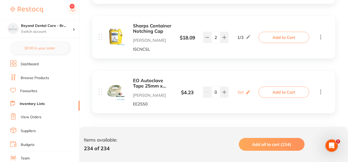
scroll to position [1816, 0]
click at [151, 29] on b "Sharps Container Notching Cap" at bounding box center [152, 28] width 38 height 10
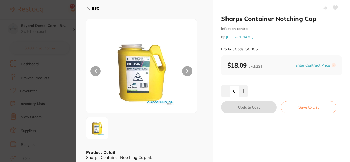
click at [89, 9] on icon at bounding box center [88, 8] width 3 height 3
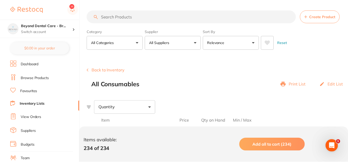
scroll to position [1816, 0]
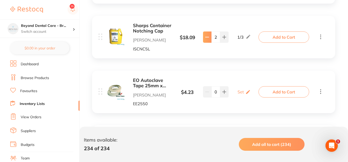
click at [206, 36] on icon at bounding box center [207, 37] width 4 height 4
type input "1"
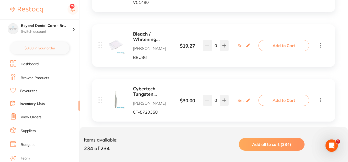
scroll to position [2793, 0]
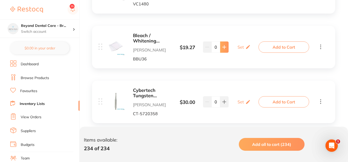
click at [223, 47] on icon at bounding box center [225, 47] width 4 height 4
type input "1"
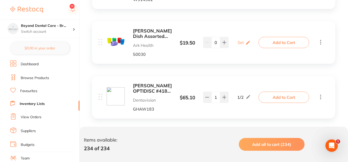
scroll to position [4591, 0]
click at [224, 40] on icon at bounding box center [225, 42] width 4 height 4
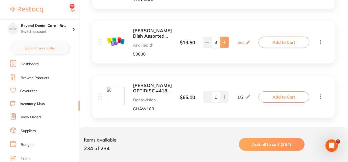
type input "4"
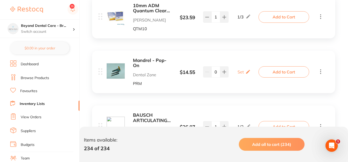
scroll to position [5648, 0]
